Goal: Task Accomplishment & Management: Complete application form

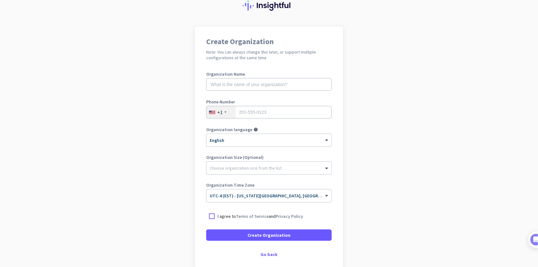
scroll to position [57, 0]
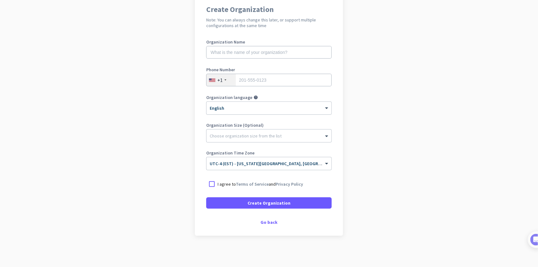
click at [175, 103] on app-onboarding-organization "Create Organization Note: You can always change this later, or support multiple…" at bounding box center [269, 130] width 538 height 273
click at [212, 182] on div at bounding box center [211, 183] width 11 height 11
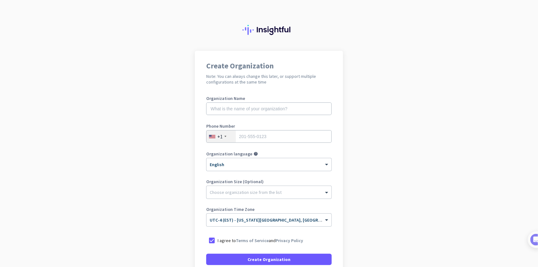
scroll to position [0, 0]
click at [237, 111] on input "text" at bounding box center [269, 109] width 126 height 13
type input "Mercor"
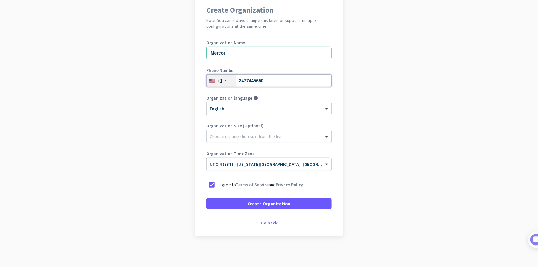
scroll to position [57, 0]
type input "3477445650"
click at [281, 162] on input "text" at bounding box center [263, 161] width 106 height 5
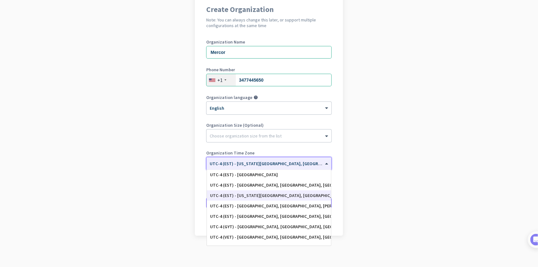
scroll to position [718, 0]
click at [401, 132] on app-onboarding-organization "Create Organization Note: You can always change this later, or support multiple…" at bounding box center [269, 130] width 538 height 273
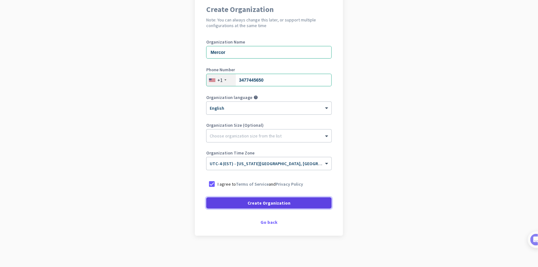
click at [285, 202] on span "Create Organization" at bounding box center [269, 203] width 43 height 6
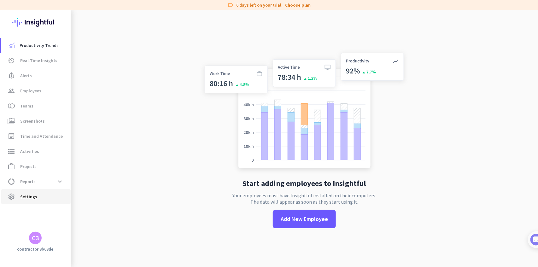
click at [32, 194] on span "Settings" at bounding box center [28, 197] width 17 height 8
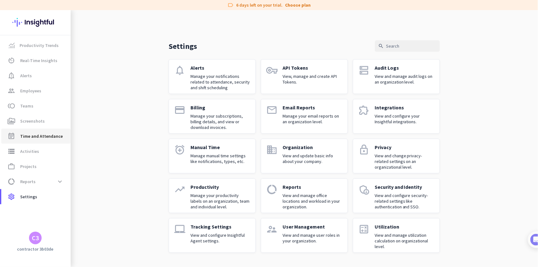
click at [29, 140] on link "event_note Time and Attendance" at bounding box center [35, 136] width 69 height 15
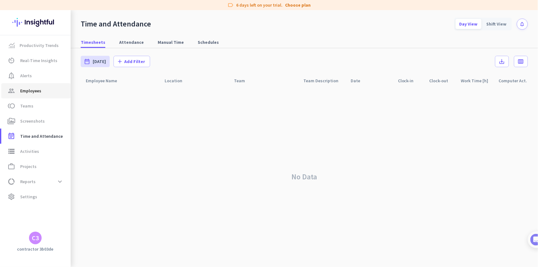
click at [29, 91] on span "Employees" at bounding box center [30, 91] width 21 height 8
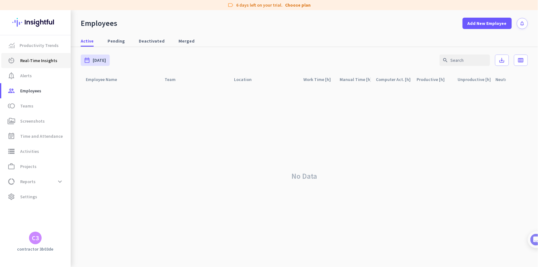
click at [33, 55] on link "av_timer Real-Time Insights" at bounding box center [35, 60] width 69 height 15
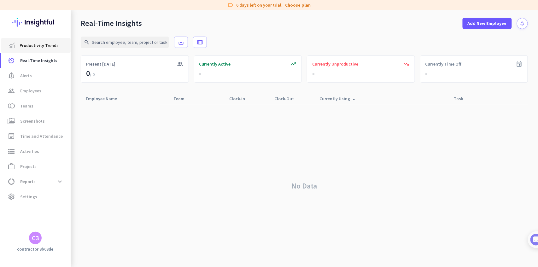
click at [33, 47] on span "Productivity Trends" at bounding box center [39, 46] width 39 height 8
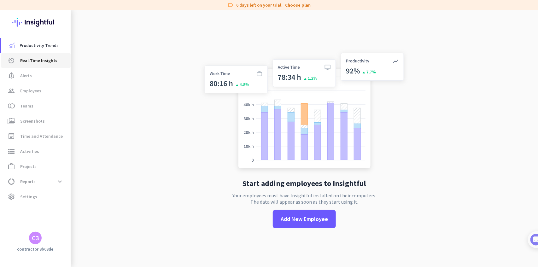
click at [30, 63] on span "Real-Time Insights" at bounding box center [38, 61] width 37 height 8
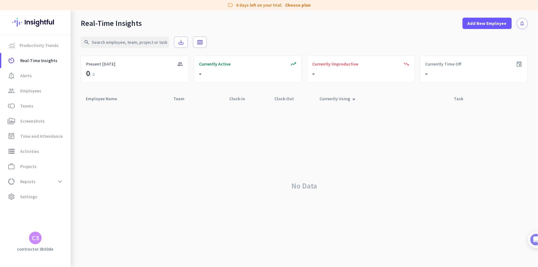
click at [176, 177] on div "No Data" at bounding box center [304, 186] width 447 height 162
click at [34, 241] on div "C3" at bounding box center [35, 238] width 7 height 6
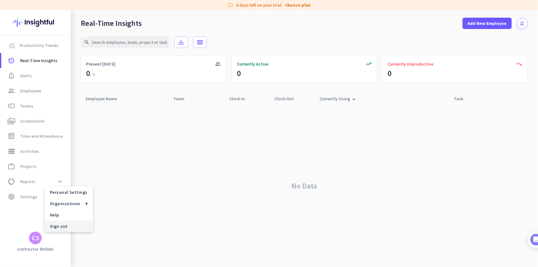
click at [70, 223] on span "Sign out" at bounding box center [69, 226] width 48 height 11
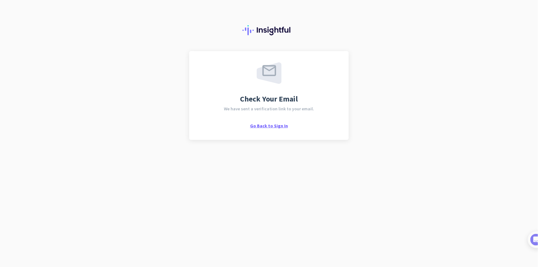
click at [268, 126] on span "Go Back to Sign In" at bounding box center [269, 126] width 38 height 6
